Goal: Check status

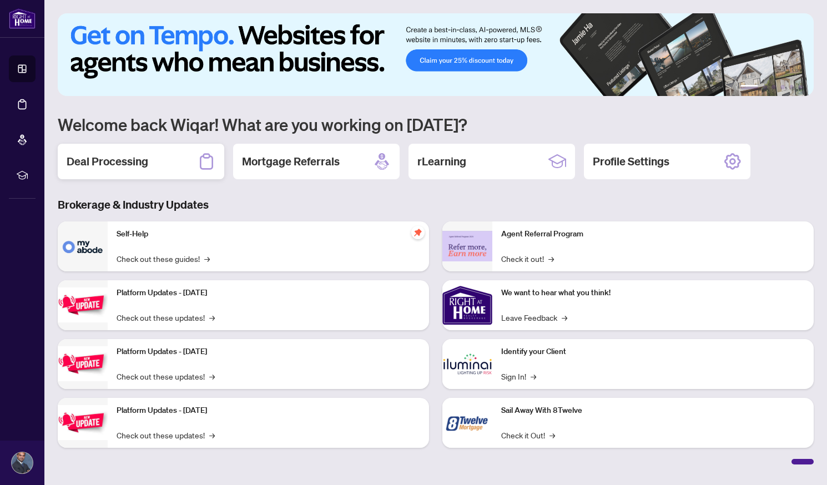
click at [133, 167] on h2 "Deal Processing" at bounding box center [108, 162] width 82 height 16
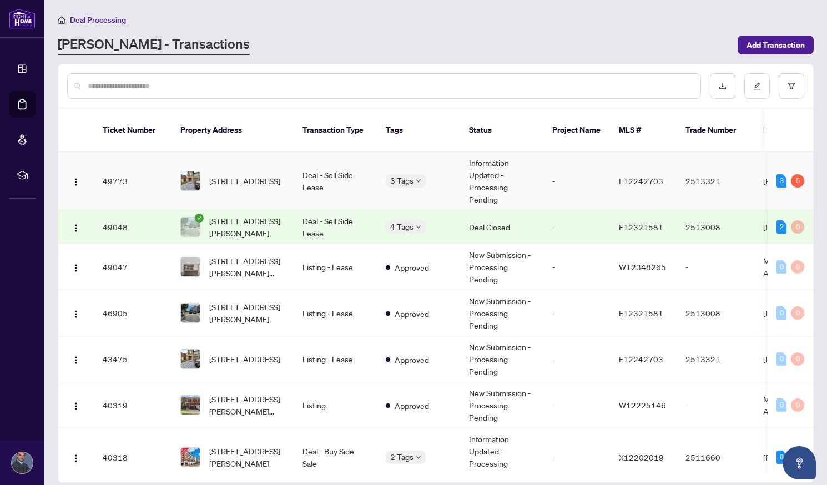
click at [578, 175] on td "-" at bounding box center [577, 181] width 67 height 58
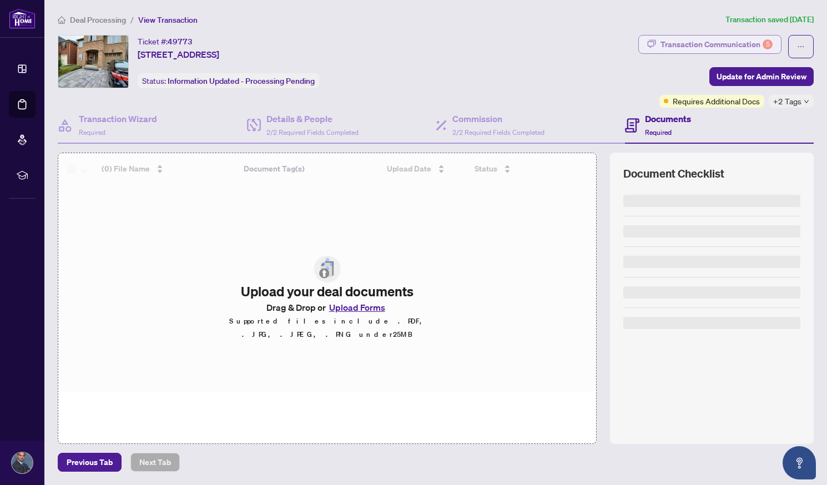
click at [732, 42] on div "Transaction Communication 5" at bounding box center [717, 45] width 112 height 18
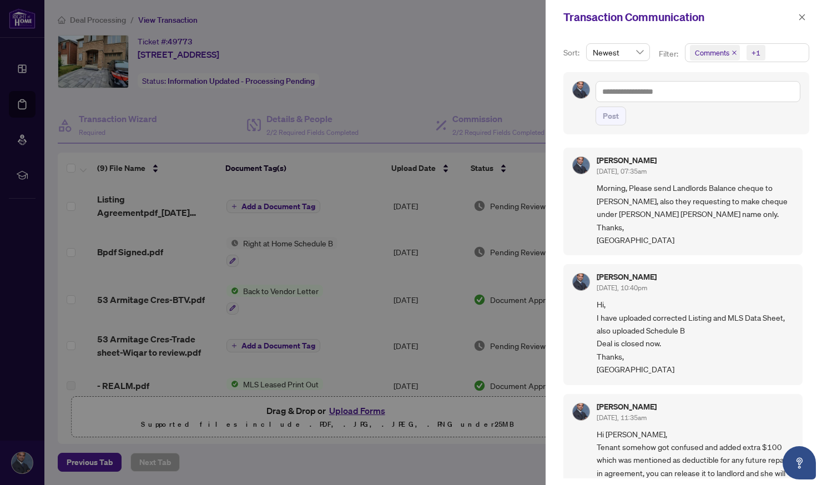
click at [460, 68] on div at bounding box center [413, 242] width 827 height 485
click at [806, 18] on button "button" at bounding box center [802, 17] width 14 height 13
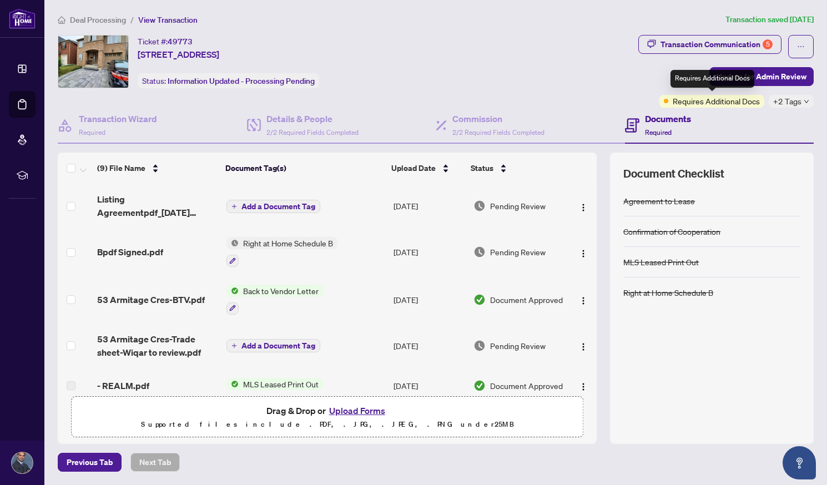
click at [735, 99] on span "Requires Additional Docs" at bounding box center [716, 101] width 87 height 12
